Goal: Task Accomplishment & Management: Manage account settings

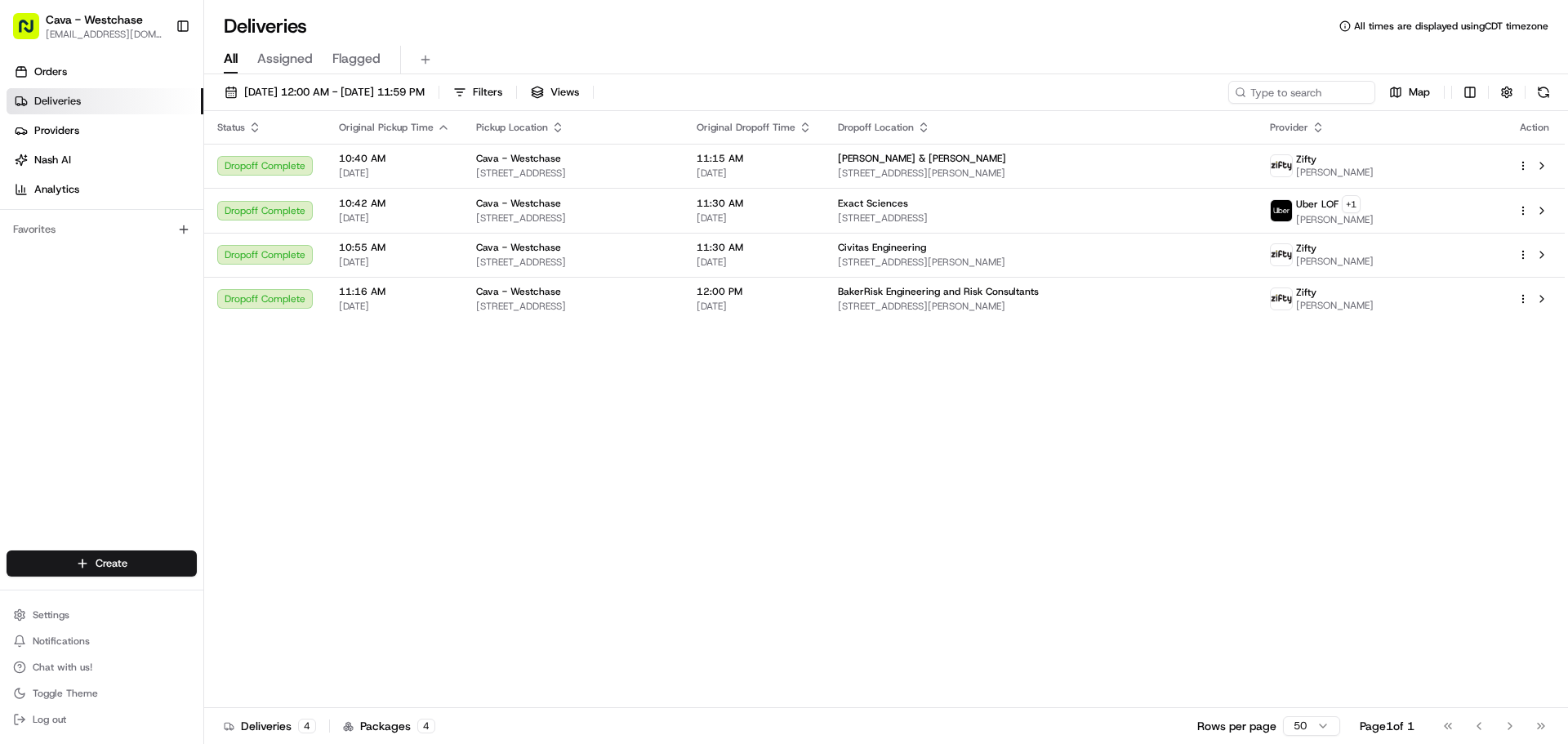
click at [92, 102] on link "Deliveries" at bounding box center [105, 101] width 197 height 26
click at [75, 101] on span "Deliveries" at bounding box center [57, 101] width 47 height 14
click at [61, 71] on span "Orders" at bounding box center [50, 71] width 32 height 14
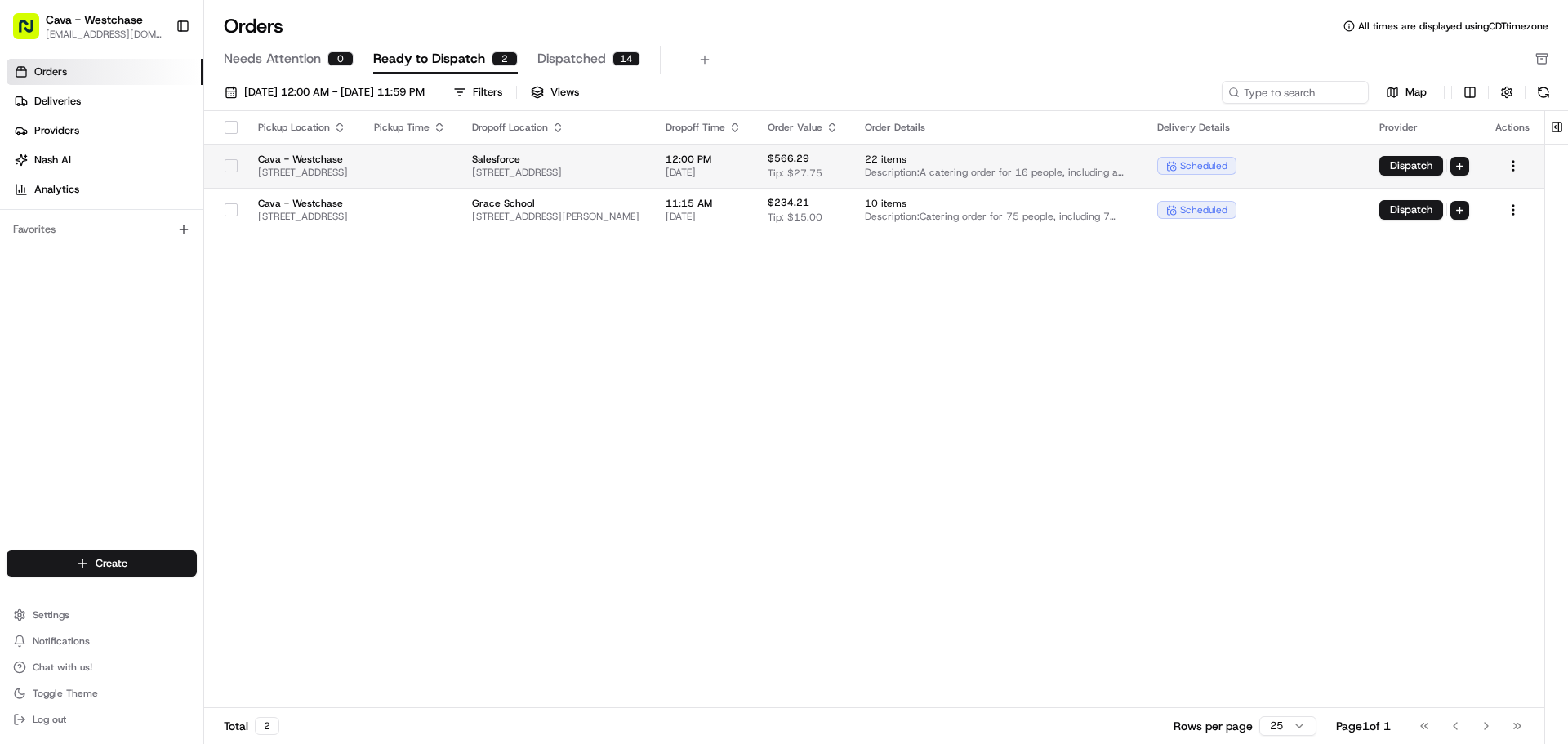
click at [611, 161] on td "Salesforce 6380 Rogerdale Rd, Houston, TX 77072, USA" at bounding box center [556, 166] width 194 height 44
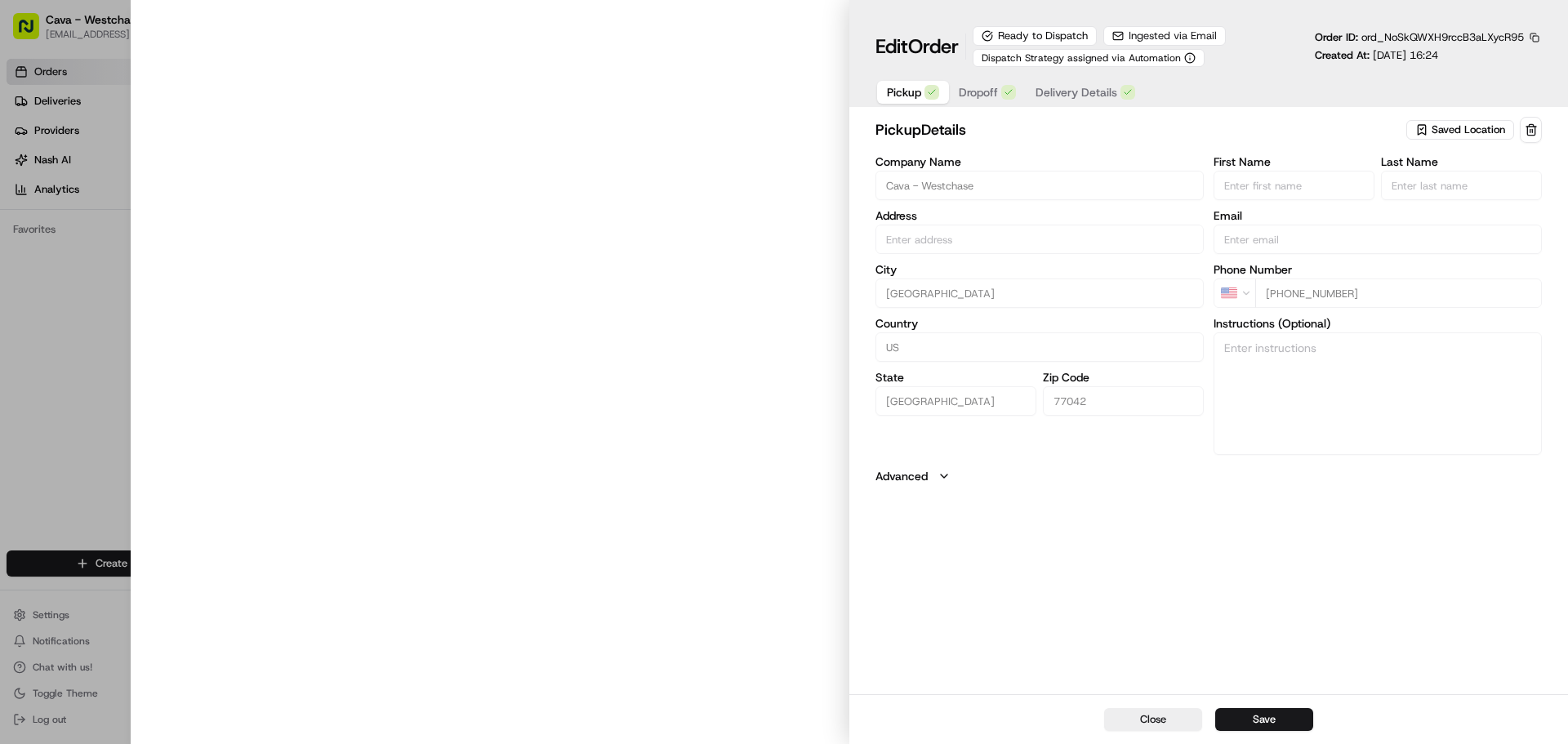
type input "[STREET_ADDRESS]"
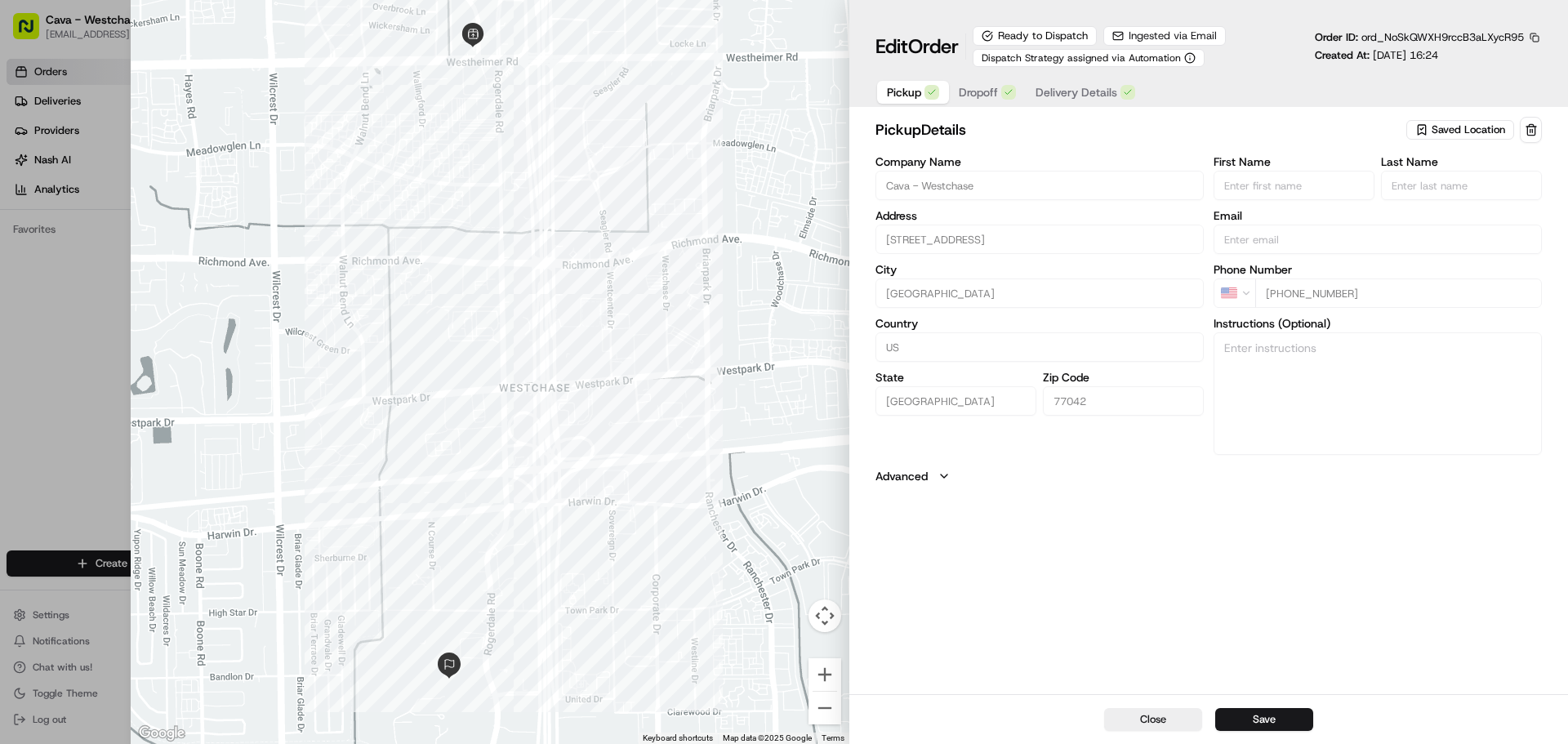
type input "+1"
click at [80, 388] on div at bounding box center [784, 372] width 1568 height 744
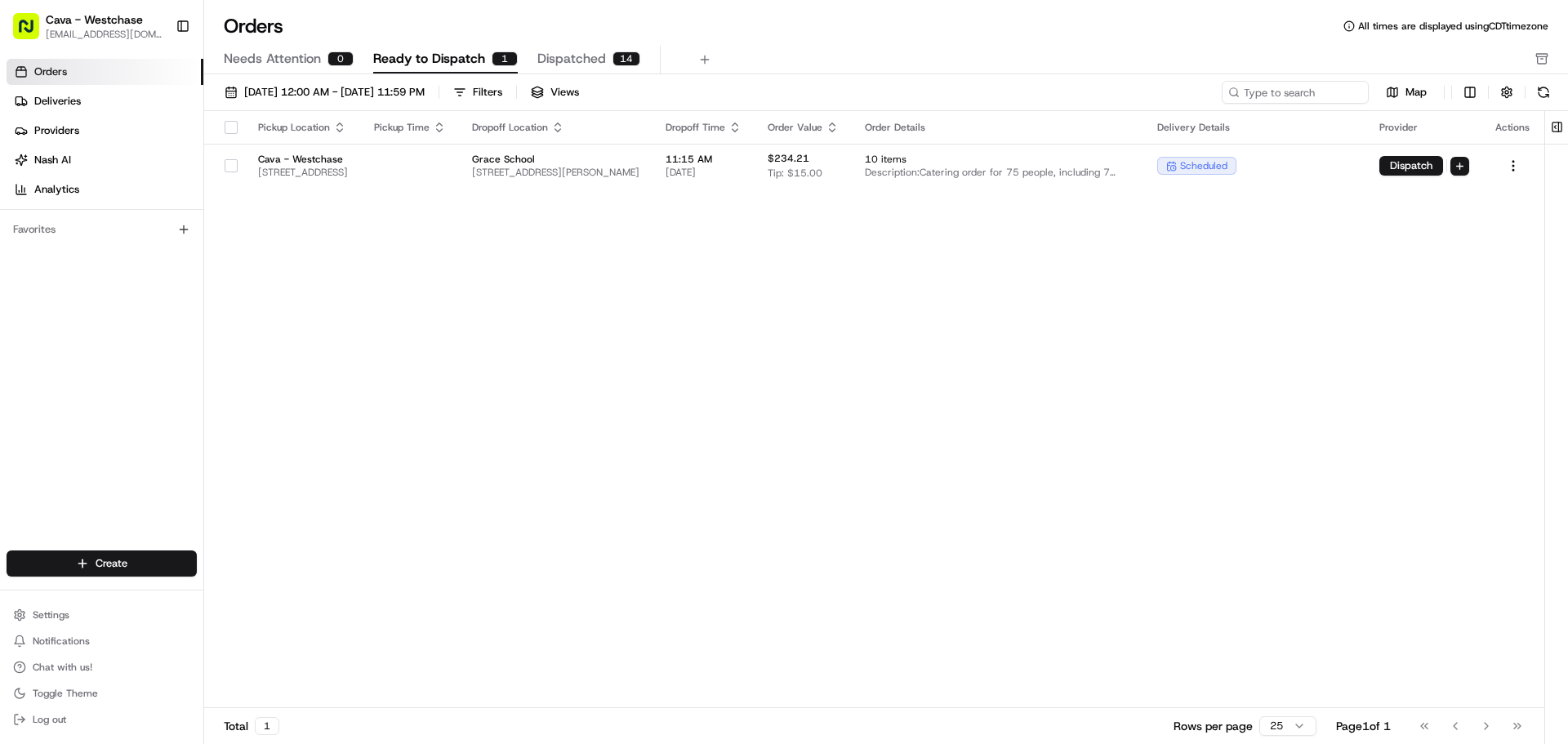
click at [497, 346] on div "Pickup Location Pickup Time Dropoff Location Dropoff Time Order Value Order Det…" at bounding box center [874, 410] width 1340 height 597
click at [276, 54] on span "Needs Attention" at bounding box center [272, 59] width 97 height 20
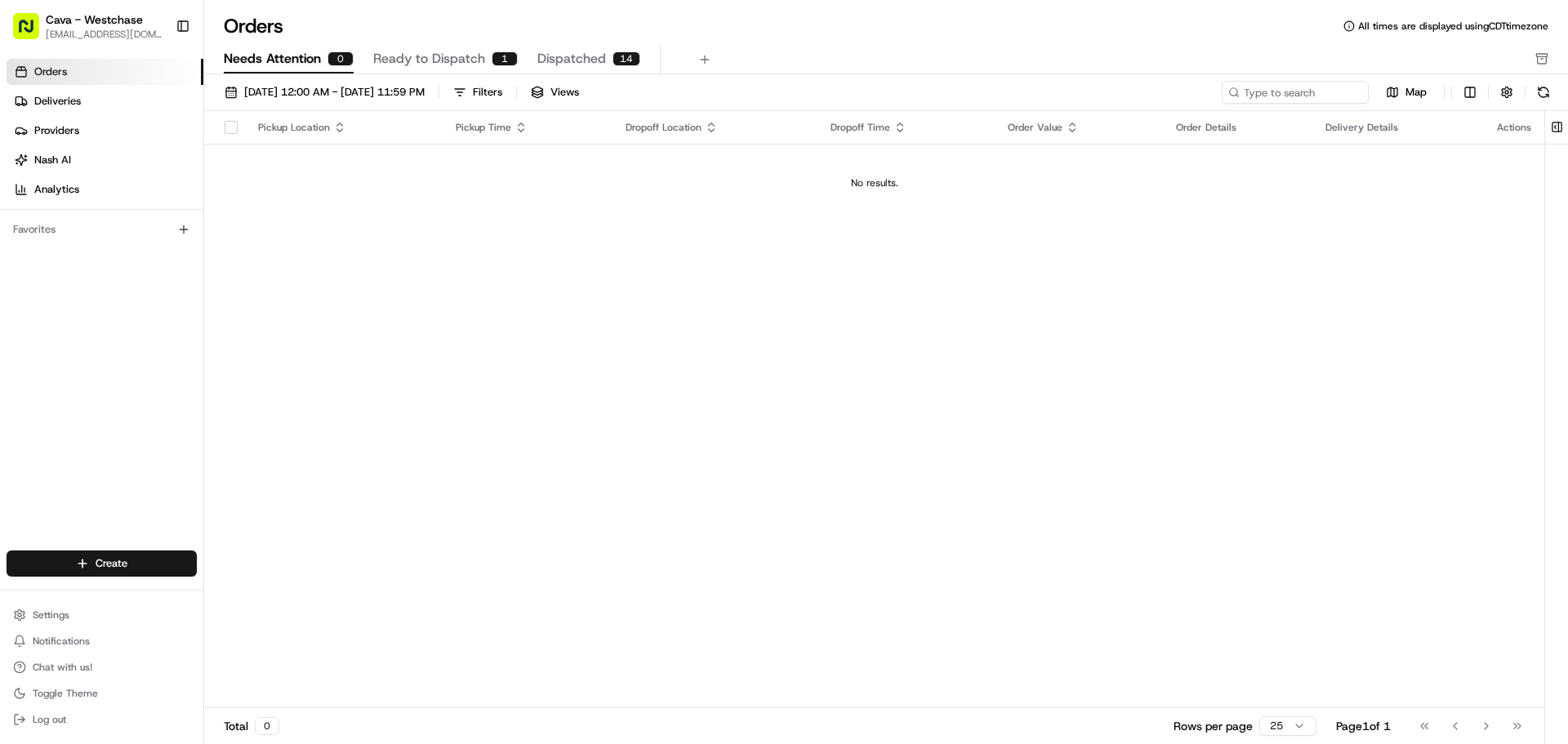
click at [438, 55] on span "Ready to Dispatch" at bounding box center [430, 59] width 112 height 20
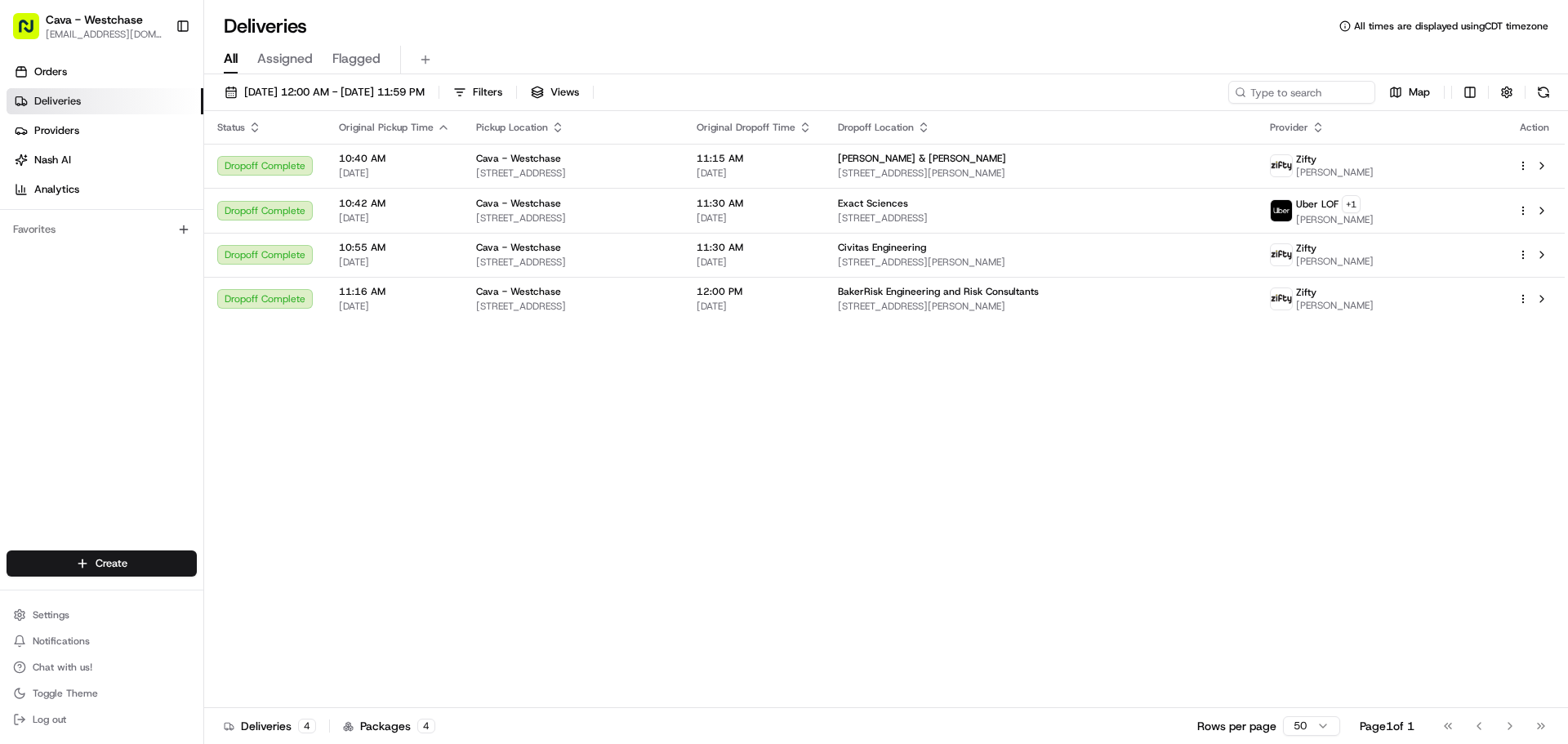
click at [667, 538] on div "Status Original Pickup Time Pickup Location Original Dropoff Time Dropoff Locat…" at bounding box center [884, 410] width 1361 height 597
click at [297, 57] on span "Assigned" at bounding box center [285, 59] width 55 height 20
click at [87, 77] on link "Orders" at bounding box center [105, 71] width 197 height 26
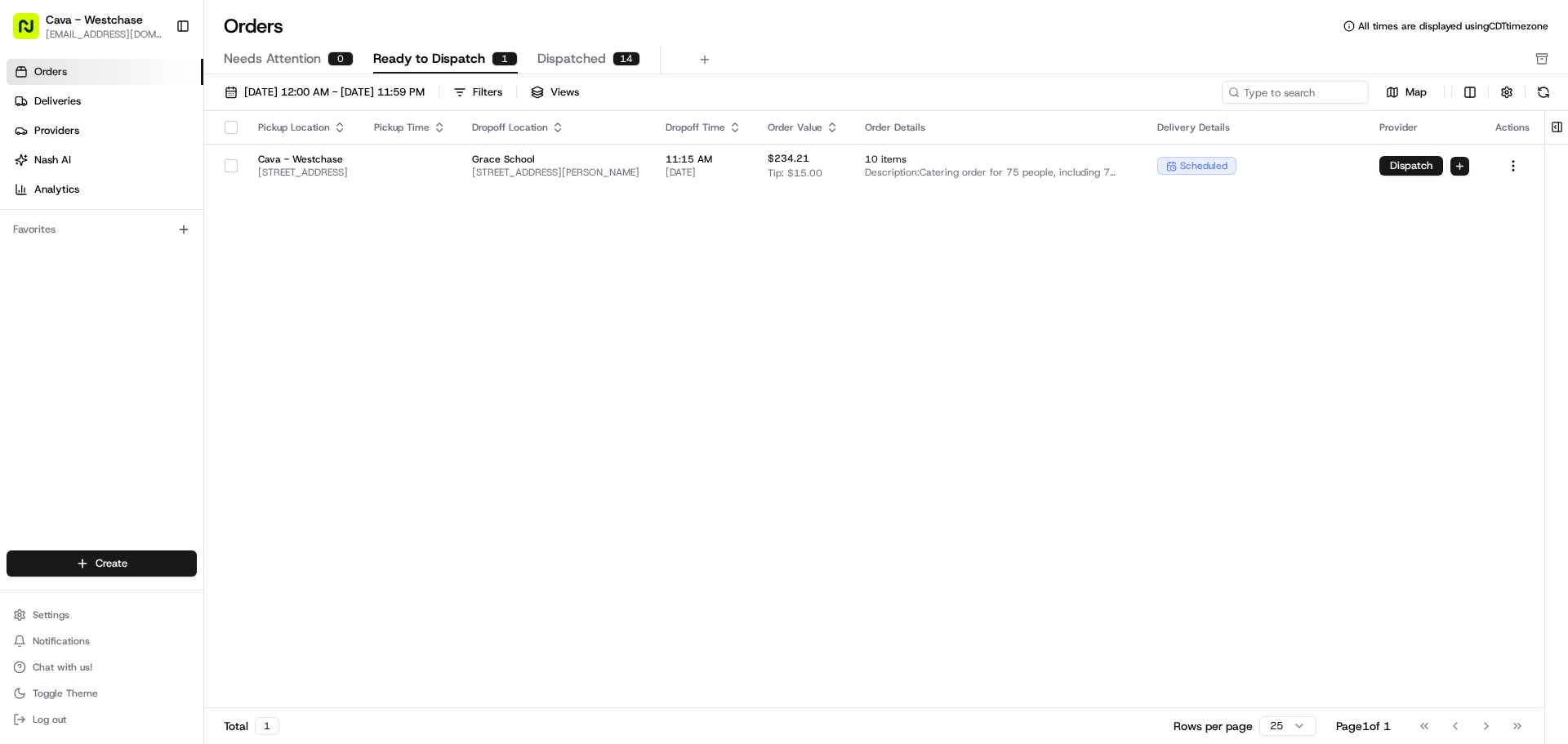
click at [556, 58] on span "Dispatched" at bounding box center [571, 59] width 68 height 20
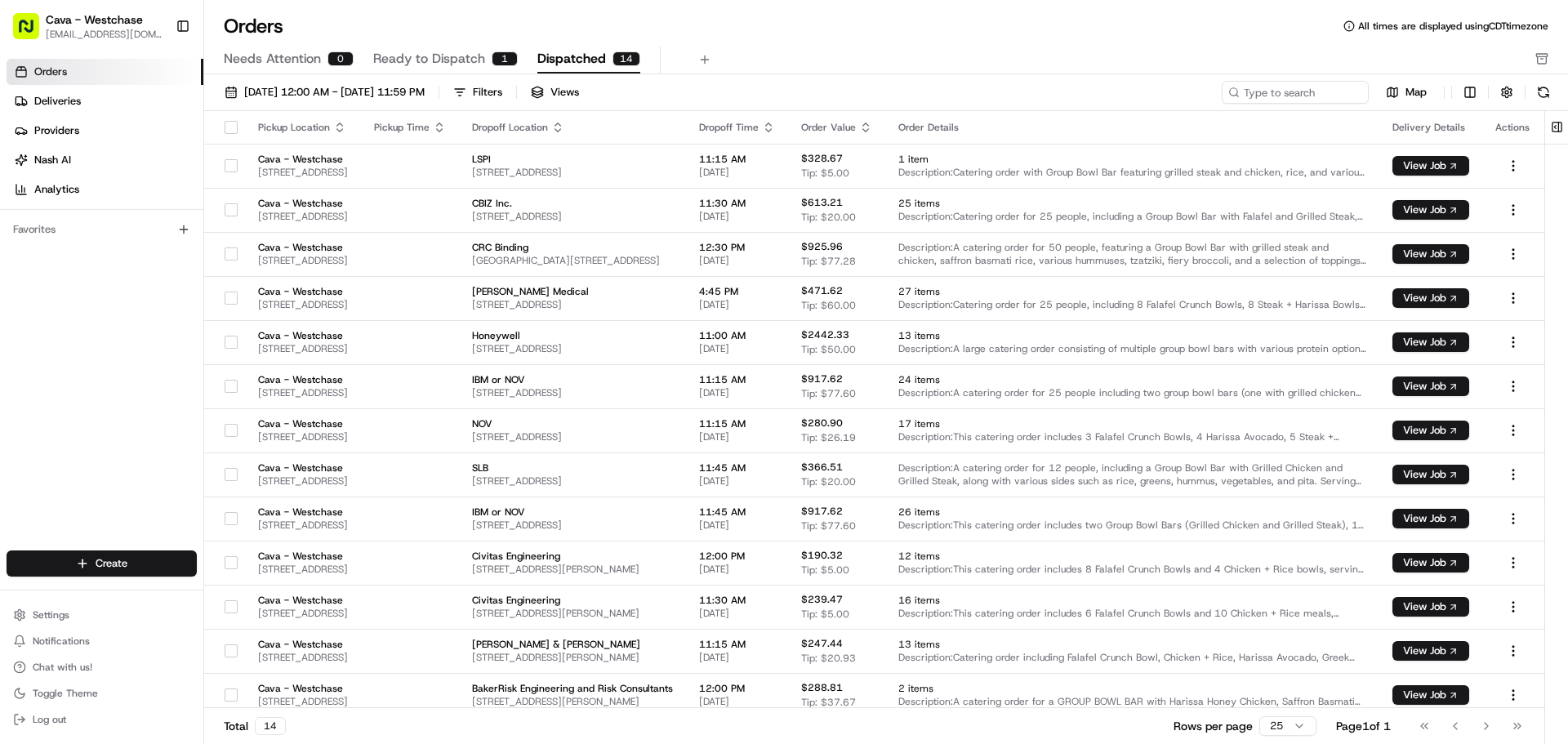
click at [295, 62] on span "Needs Attention" at bounding box center [272, 59] width 97 height 20
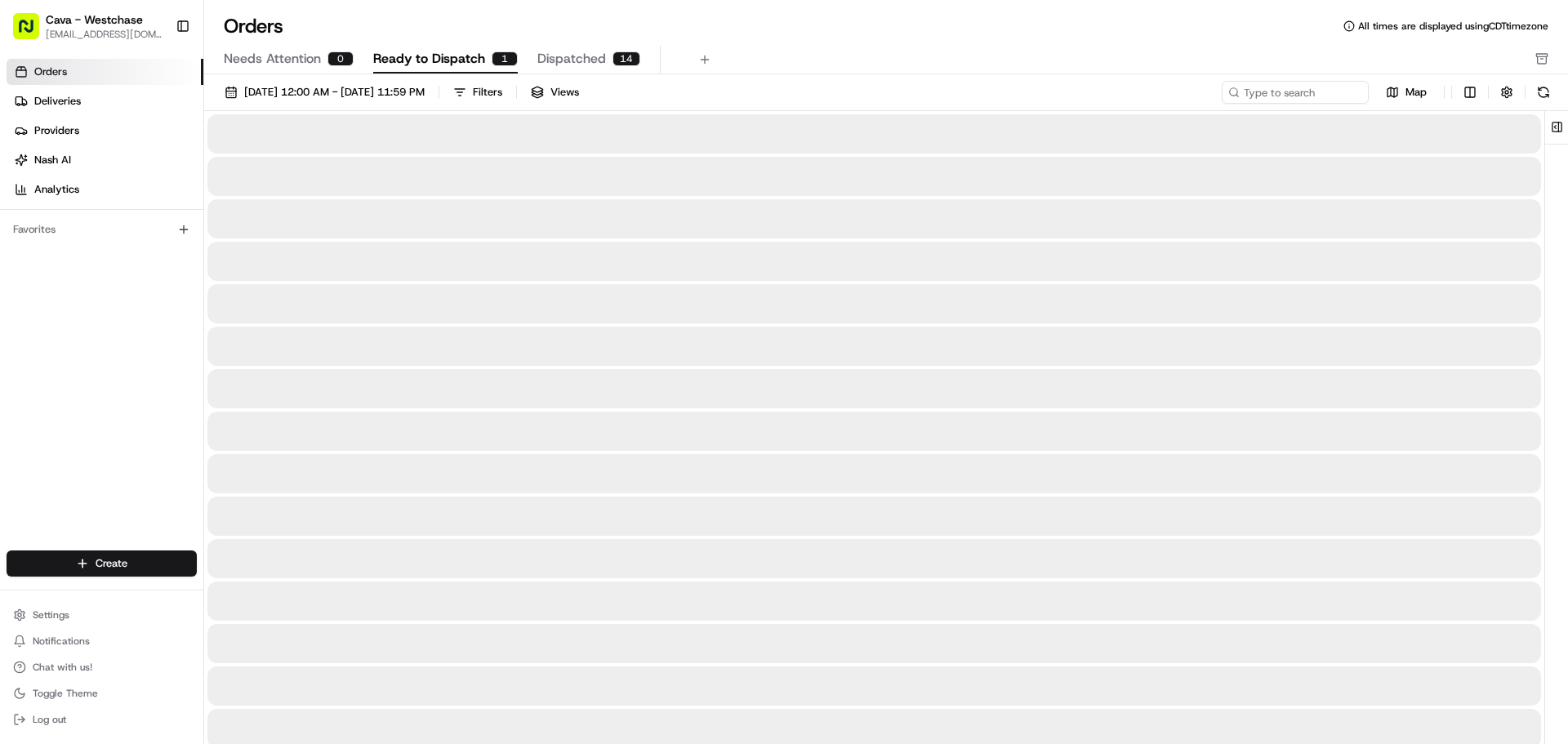
click at [407, 54] on span "Ready to Dispatch" at bounding box center [430, 59] width 112 height 20
